Goal: Task Accomplishment & Management: Manage account settings

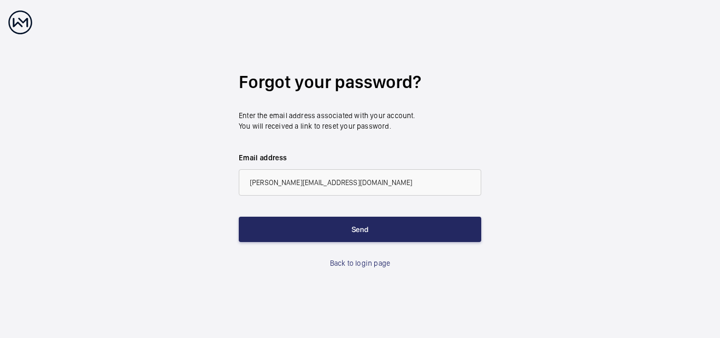
type input "[PERSON_NAME][EMAIL_ADDRESS][DOMAIN_NAME]"
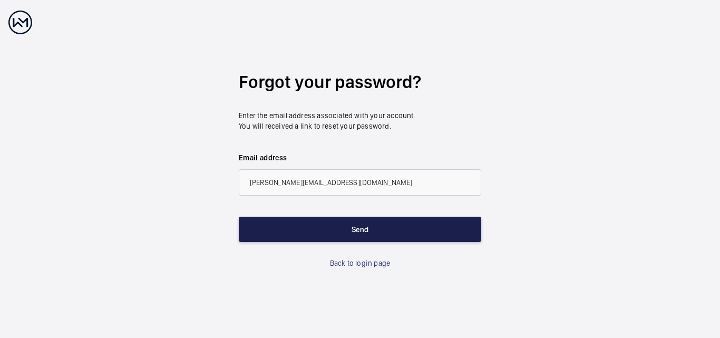
click at [323, 227] on button "Send" at bounding box center [360, 228] width 242 height 25
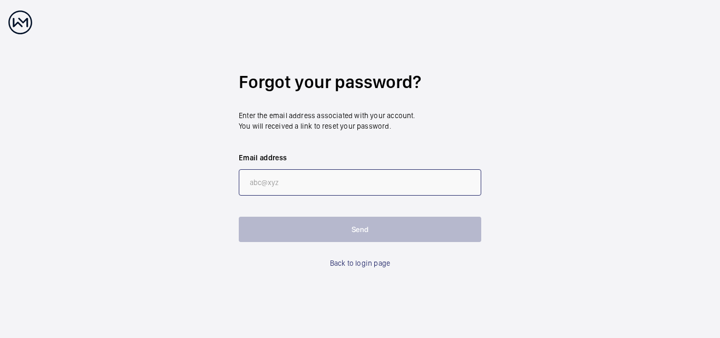
click at [323, 187] on input "email" at bounding box center [360, 182] width 242 height 26
click at [302, 178] on input "email" at bounding box center [360, 182] width 242 height 26
paste input "[PERSON_NAME][EMAIL_ADDRESS][DOMAIN_NAME]"
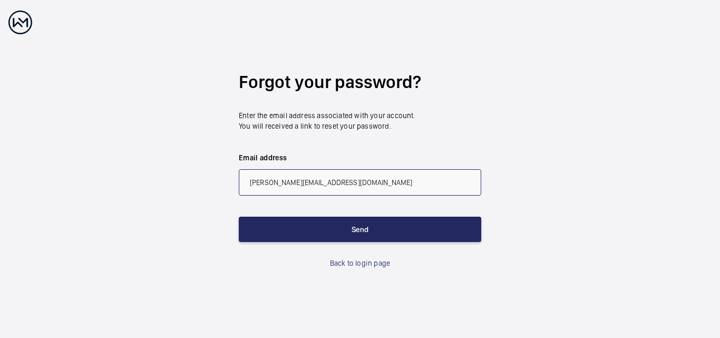
type input "[PERSON_NAME][EMAIL_ADDRESS][DOMAIN_NAME]"
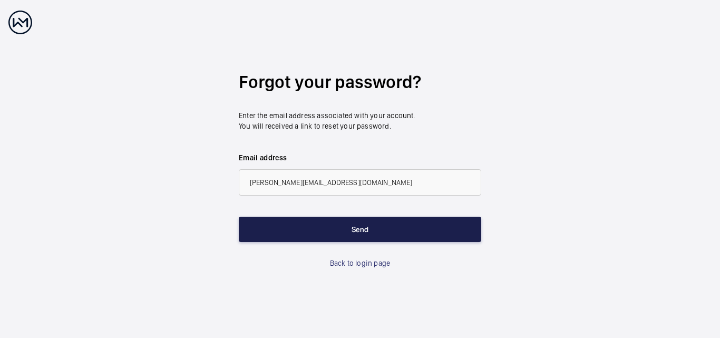
click at [326, 221] on button "Send" at bounding box center [360, 228] width 242 height 25
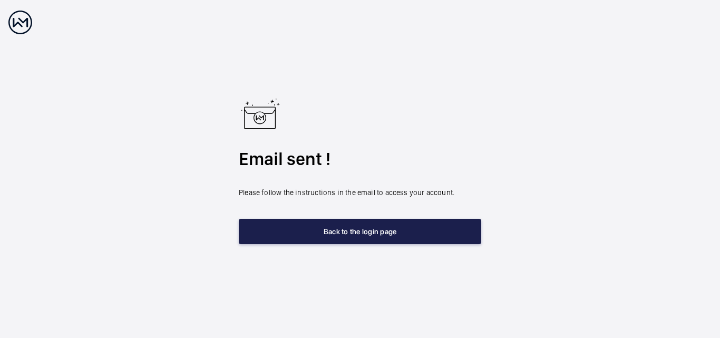
click at [336, 238] on button "Back to the login page" at bounding box center [360, 231] width 242 height 25
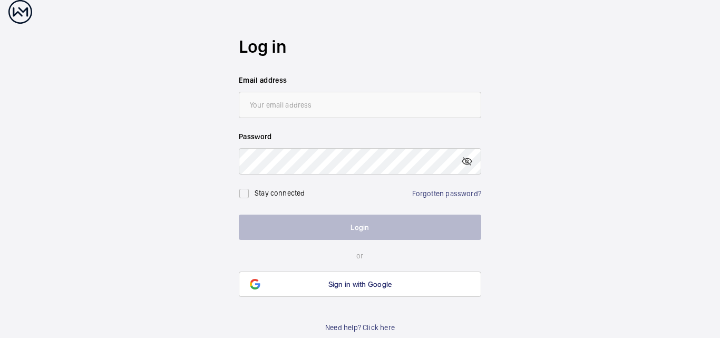
scroll to position [16, 0]
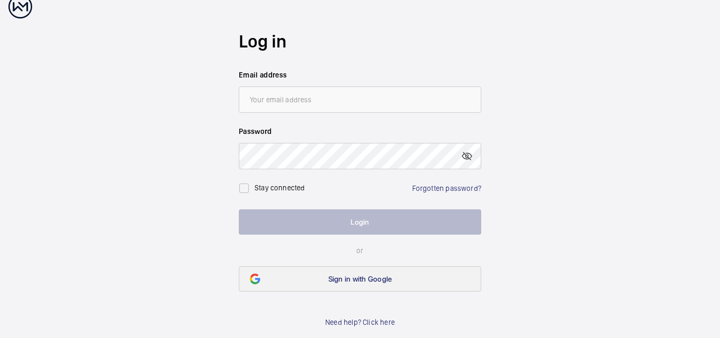
click at [362, 282] on span "Sign in with Google" at bounding box center [360, 278] width 64 height 8
